Goal: Task Accomplishment & Management: Use online tool/utility

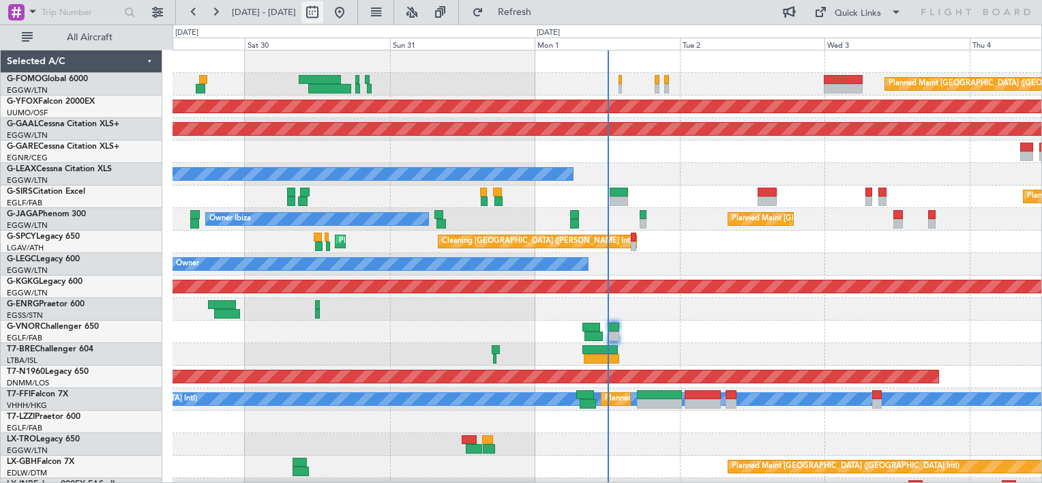
click at [323, 16] on button at bounding box center [312, 12] width 22 height 22
select select "8"
select select "2025"
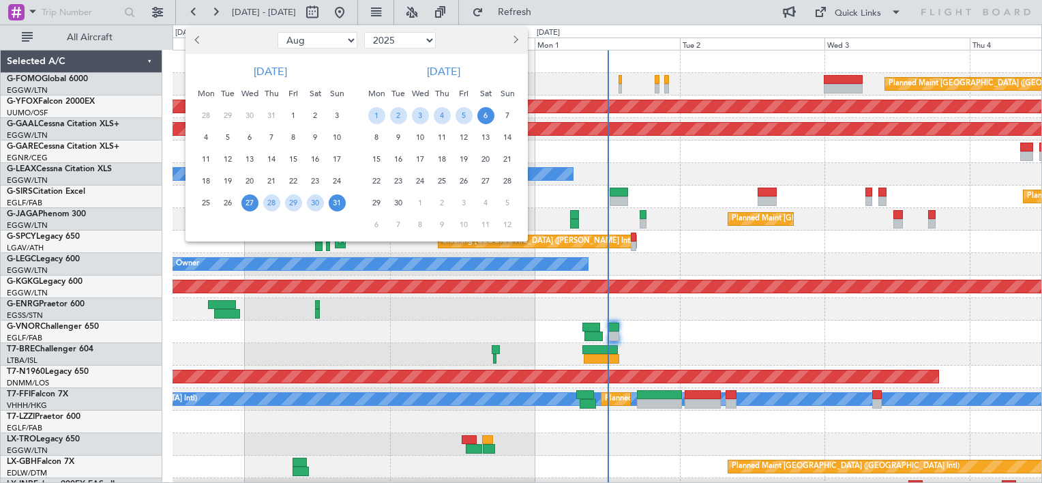
click at [334, 205] on span "31" at bounding box center [337, 202] width 17 height 17
click at [506, 136] on span "14" at bounding box center [507, 137] width 17 height 17
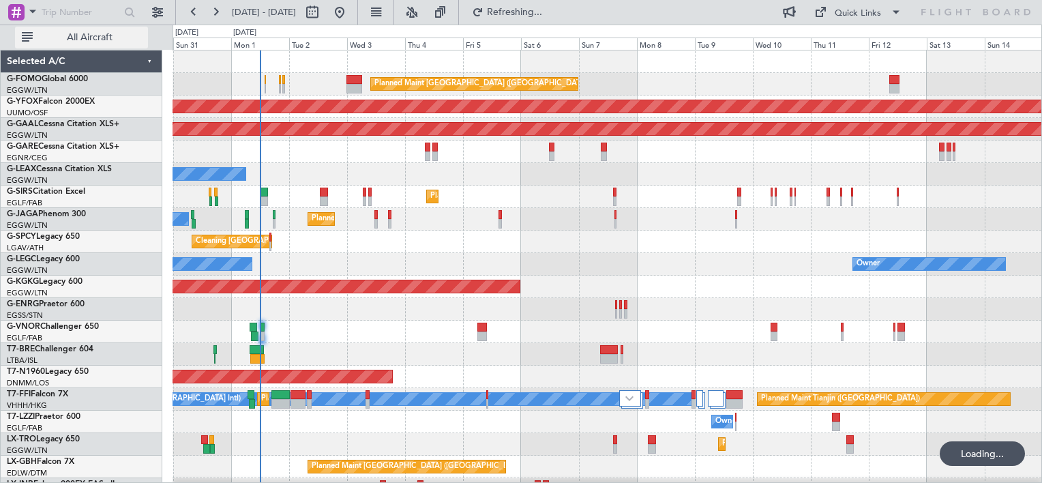
click at [79, 33] on span "All Aircraft" at bounding box center [89, 38] width 108 height 10
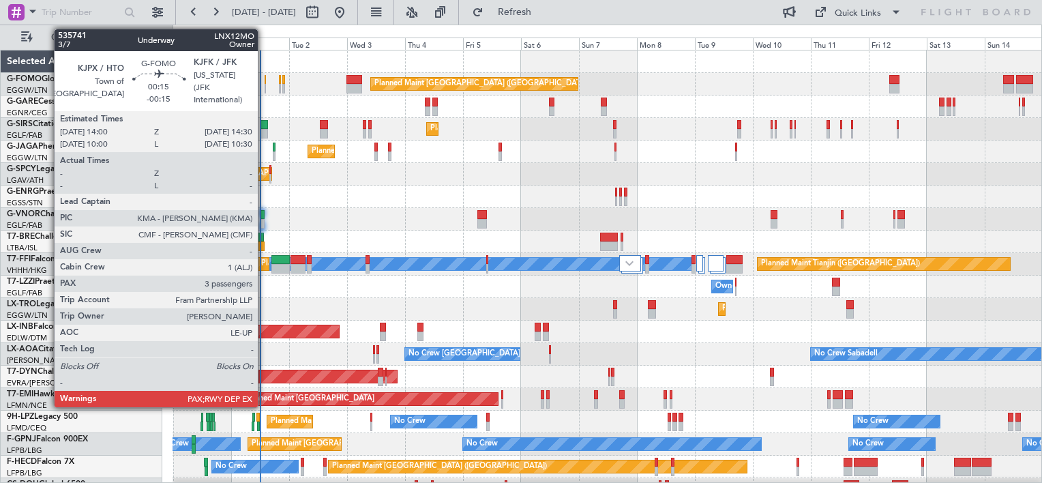
click at [265, 80] on div at bounding box center [265, 80] width 1 height 10
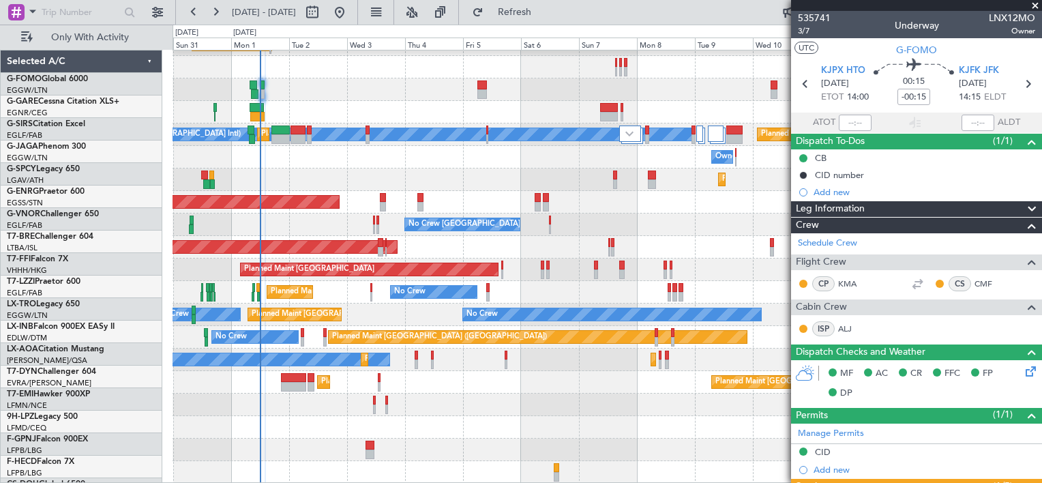
scroll to position [130, 0]
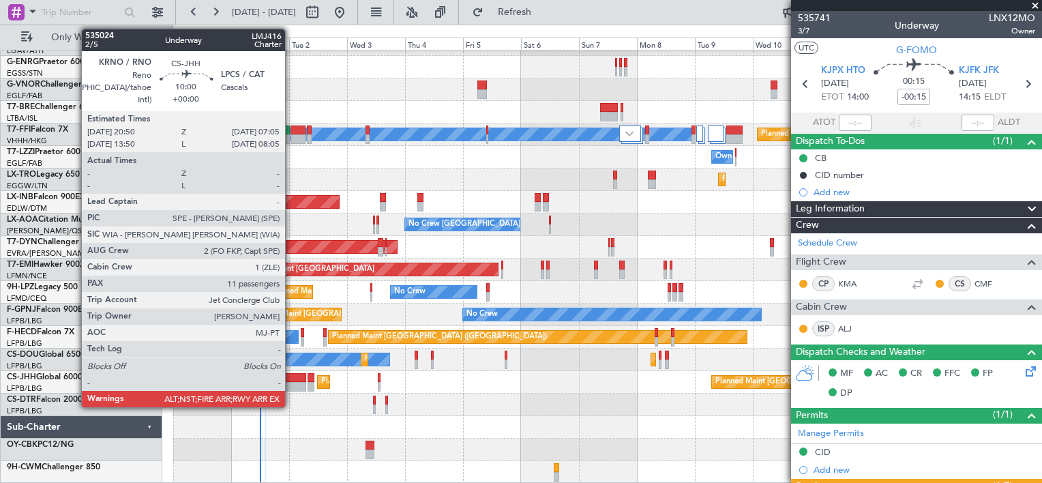
click at [291, 375] on div at bounding box center [293, 378] width 25 height 10
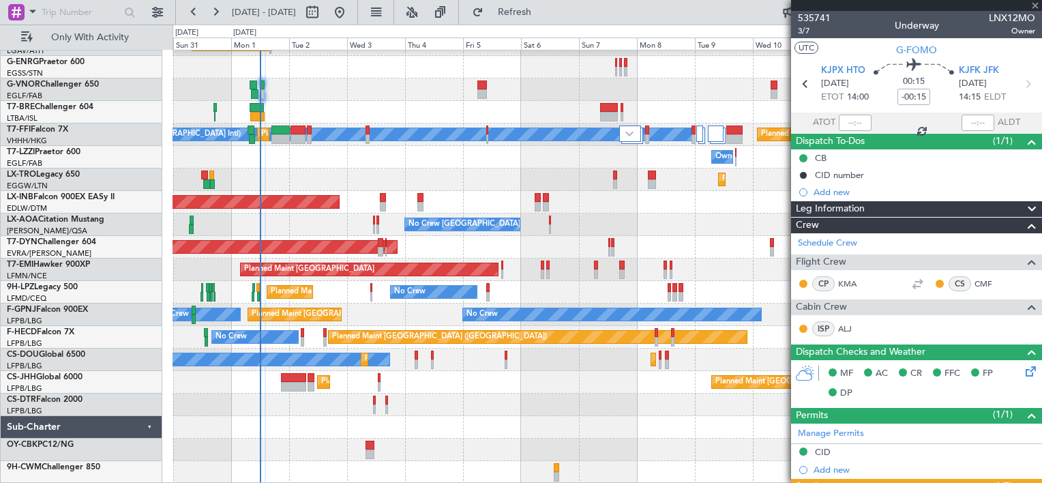
type input "11"
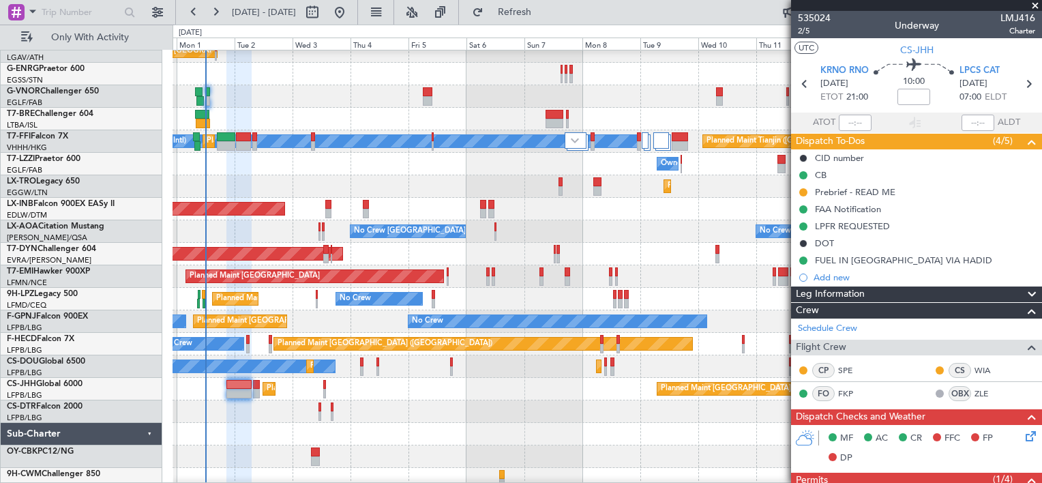
scroll to position [122, 0]
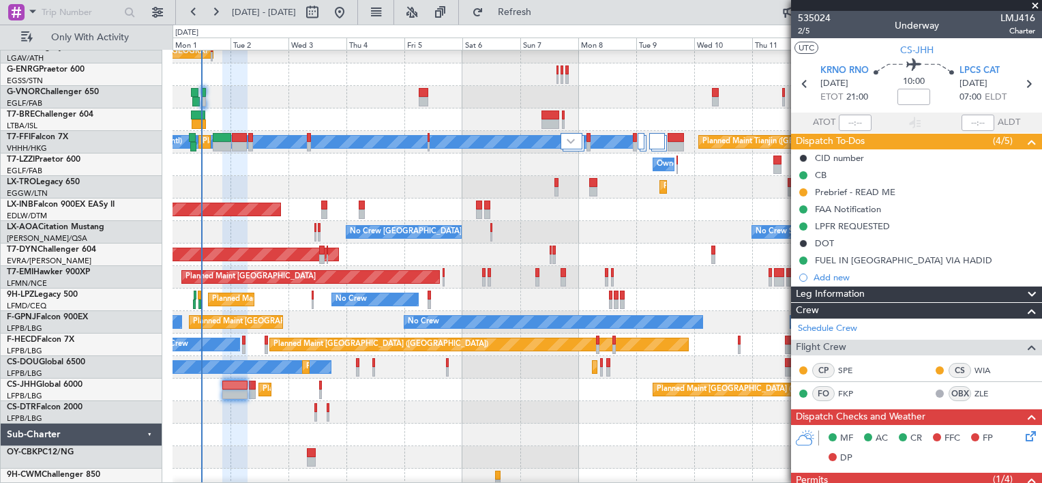
click at [301, 180] on div "Planned Maint Dusseldorf" at bounding box center [607, 187] width 869 height 23
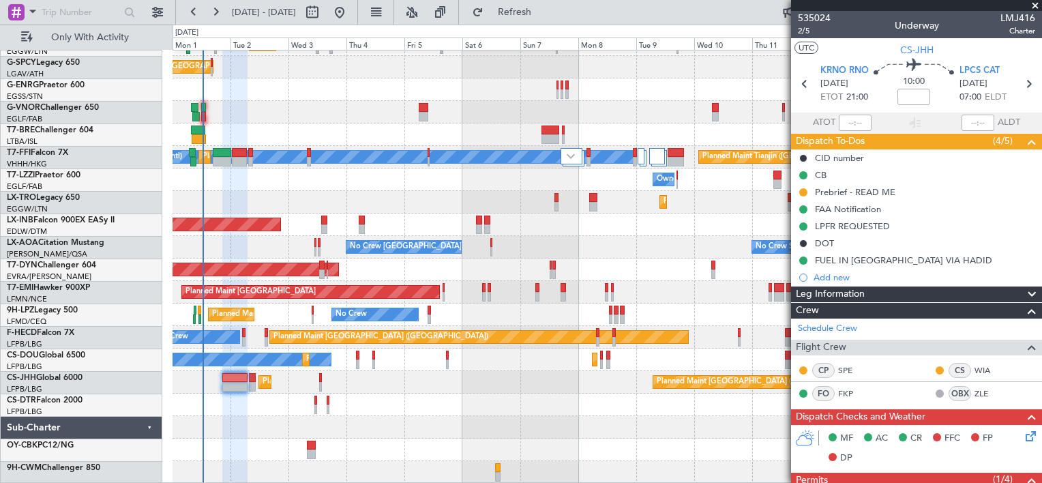
scroll to position [0, 0]
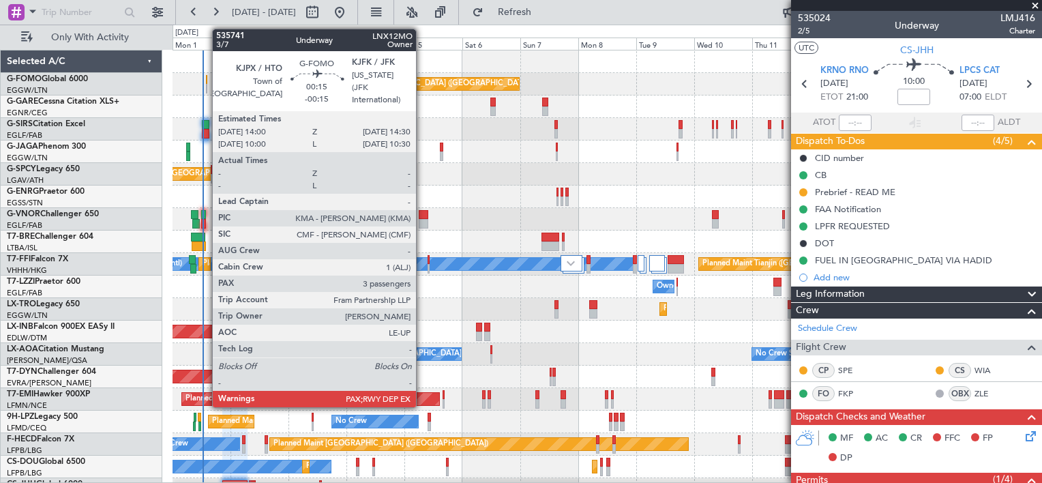
click at [206, 79] on div at bounding box center [206, 80] width 1 height 10
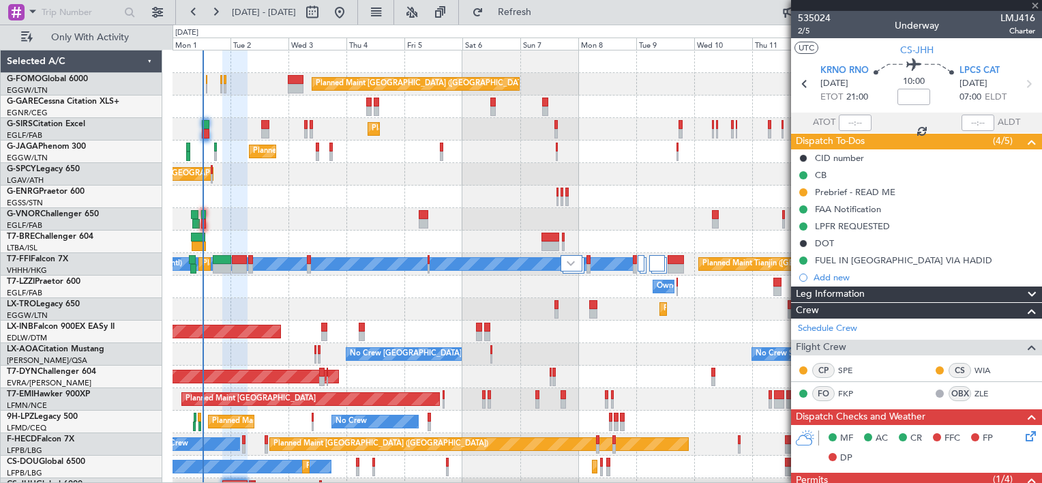
type input "-00:15"
type input "3"
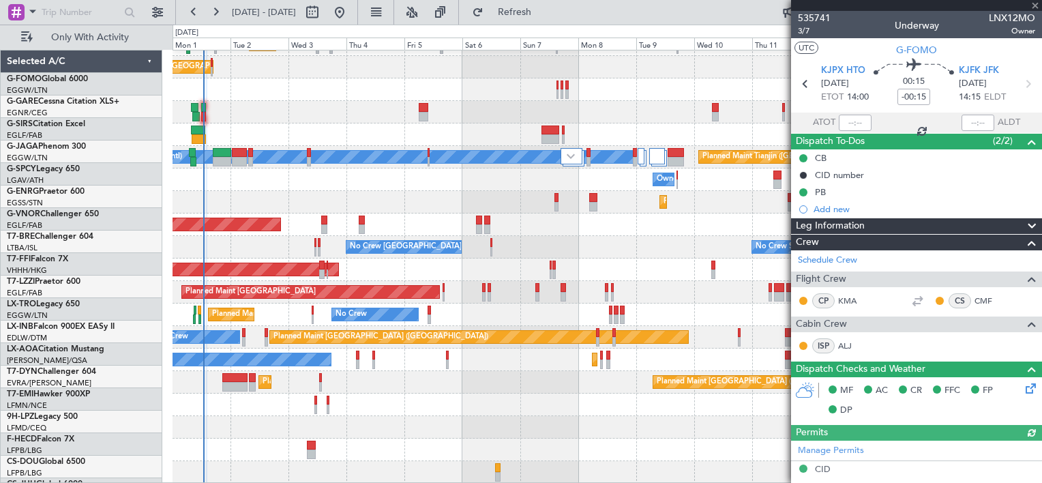
scroll to position [106, 0]
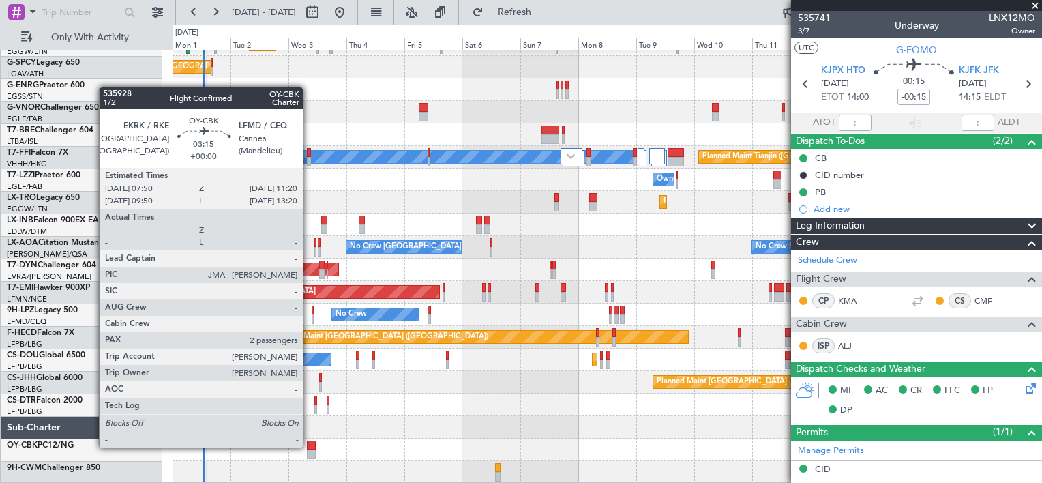
click at [309, 446] on div at bounding box center [311, 445] width 9 height 10
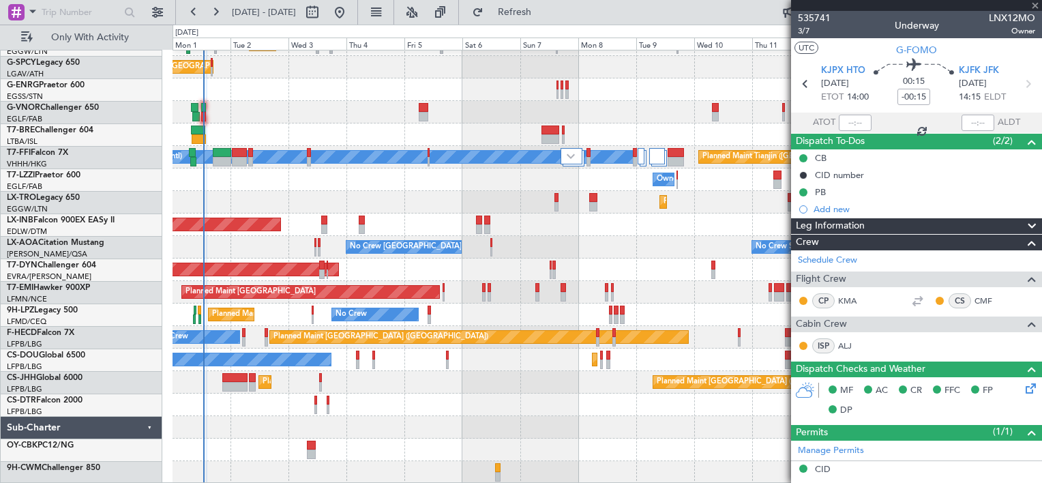
type input "2"
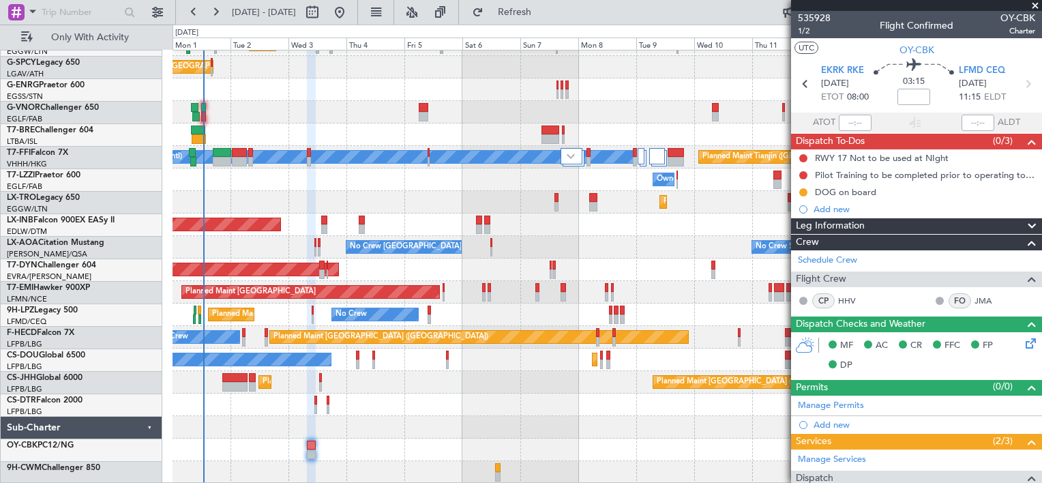
scroll to position [0, 0]
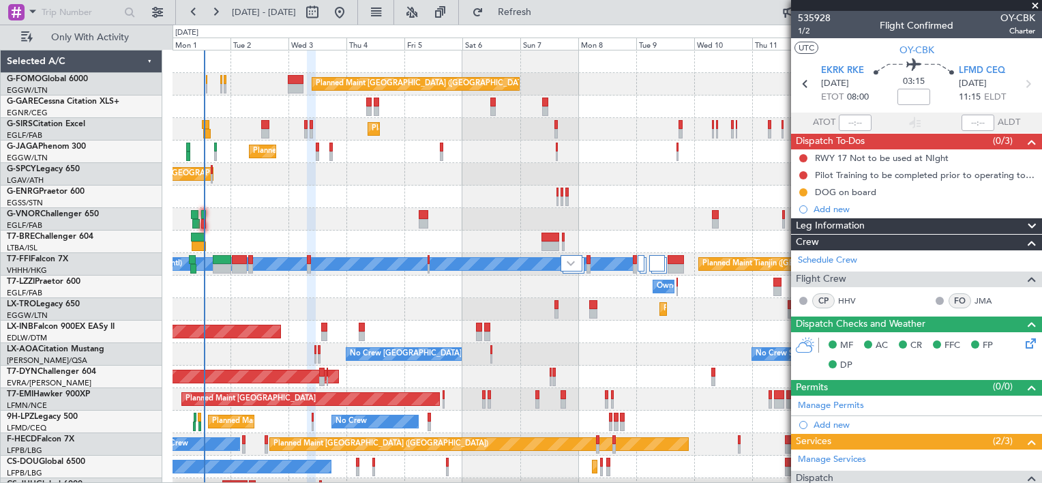
click at [205, 80] on div "Planned Maint [GEOGRAPHIC_DATA] ([GEOGRAPHIC_DATA])" at bounding box center [607, 84] width 869 height 23
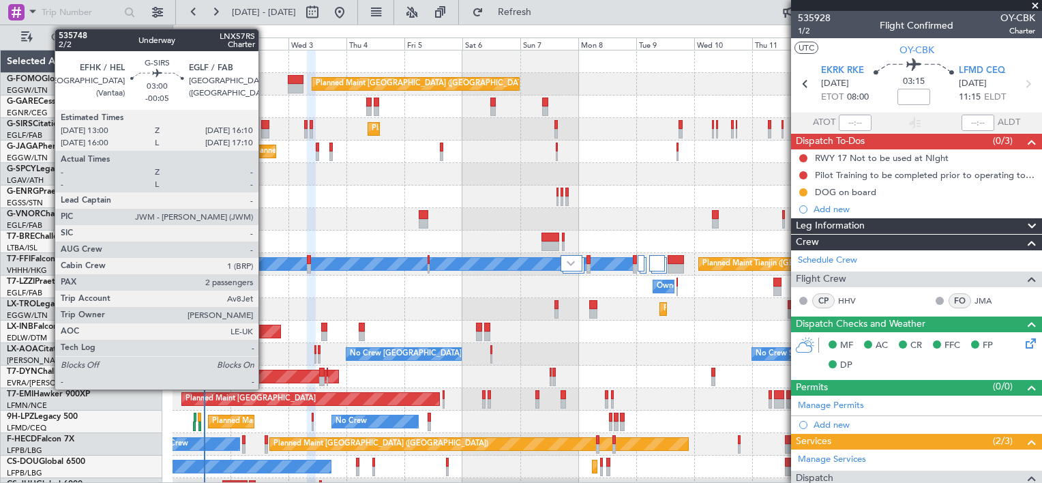
click at [265, 125] on div at bounding box center [265, 125] width 8 height 10
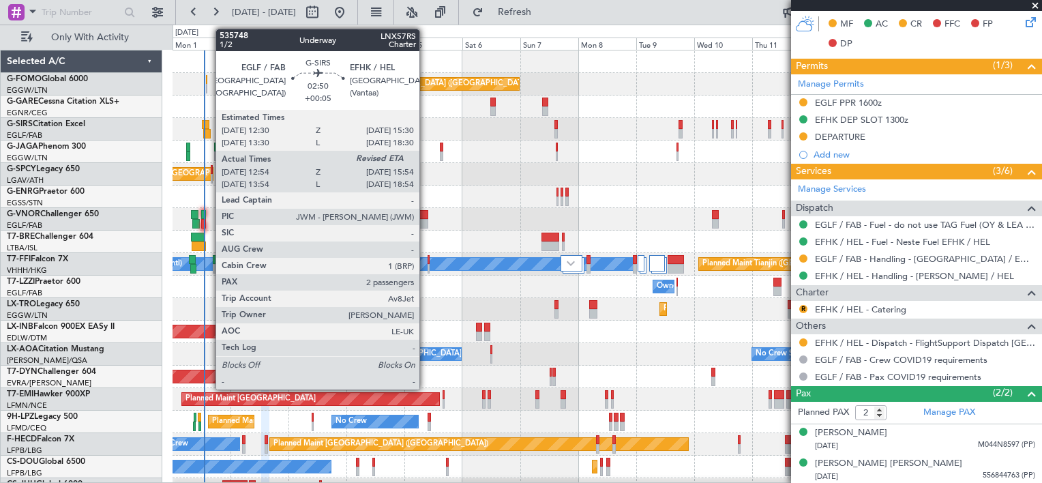
click at [209, 130] on div at bounding box center [207, 134] width 8 height 10
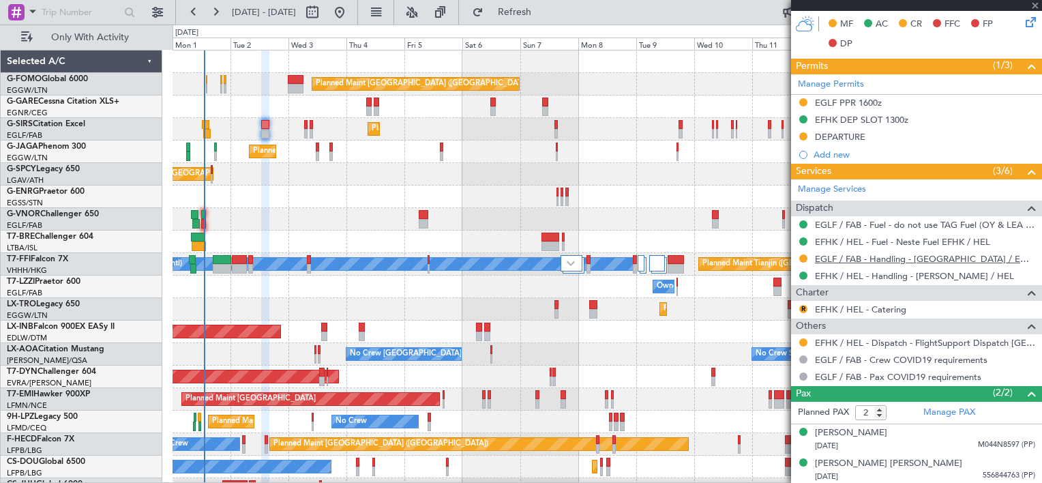
type input "+00:05"
type input "12:54"
